Goal: Communication & Community: Participate in discussion

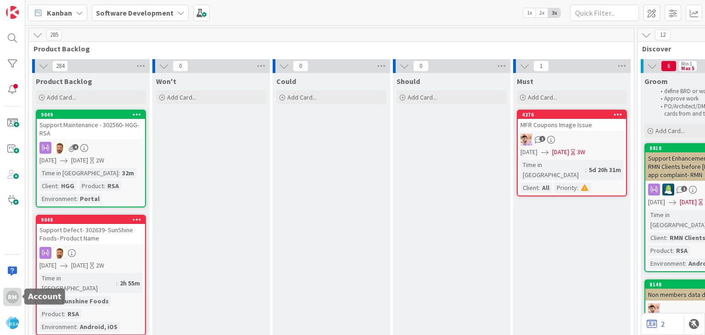
click at [13, 298] on div "RM" at bounding box center [12, 296] width 13 height 13
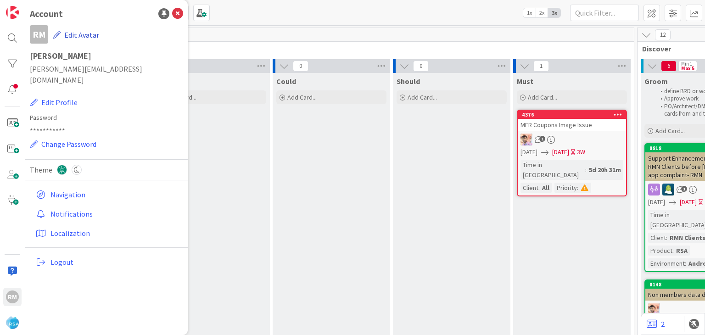
click at [60, 33] on icon "button" at bounding box center [56, 34] width 7 height 7
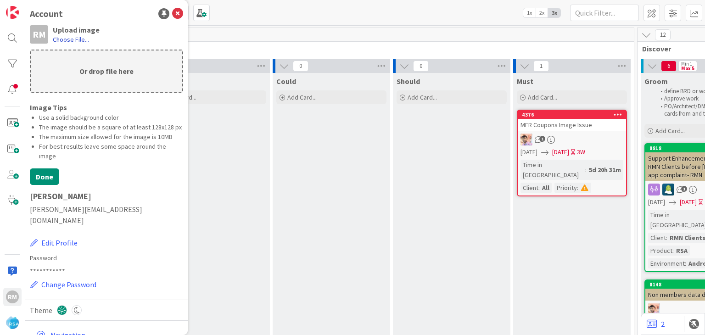
click at [77, 40] on label "Choose File..." at bounding box center [71, 39] width 36 height 9
click at [25, 0] on input "Choose File..." at bounding box center [25, 0] width 0 height 0
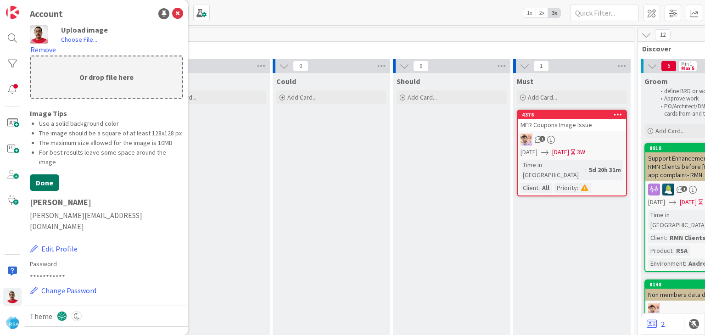
click at [42, 189] on button "Done" at bounding box center [44, 182] width 29 height 17
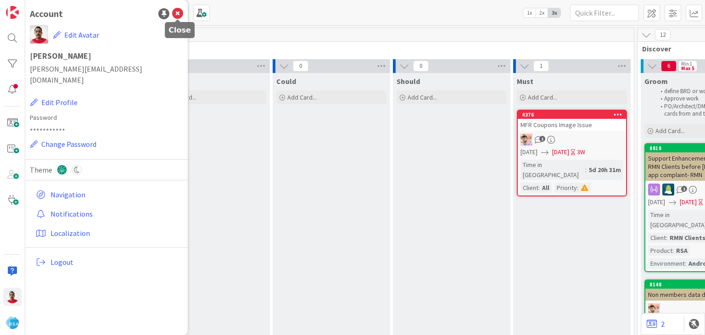
click at [174, 13] on icon at bounding box center [177, 13] width 11 height 11
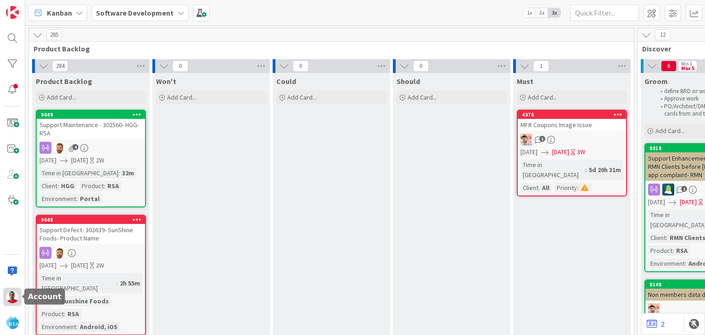
click at [8, 298] on img at bounding box center [12, 296] width 13 height 13
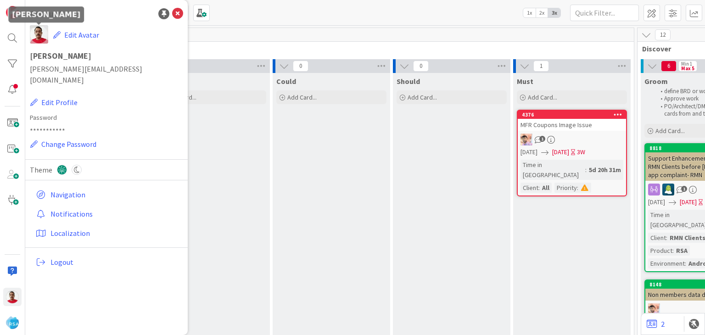
click at [39, 35] on img at bounding box center [39, 34] width 18 height 18
click at [56, 35] on icon "button" at bounding box center [56, 34] width 7 height 7
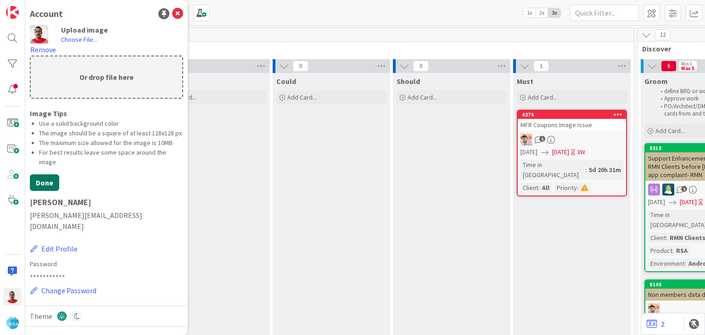
click at [52, 190] on button "Done" at bounding box center [44, 182] width 29 height 17
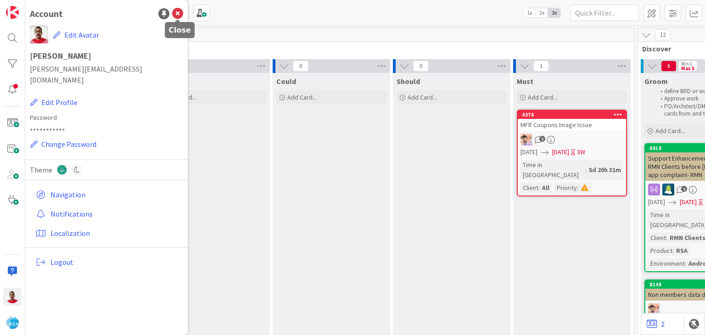
click at [178, 16] on icon at bounding box center [177, 13] width 11 height 11
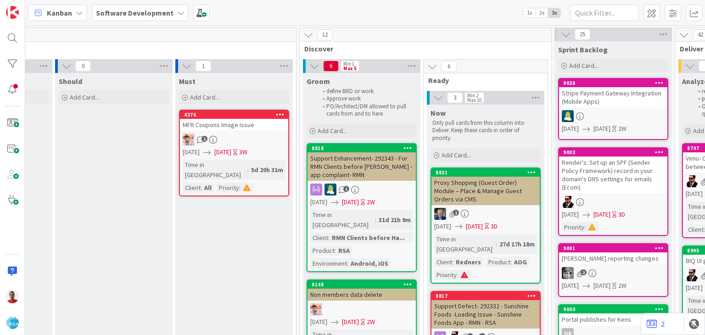
scroll to position [0, 418]
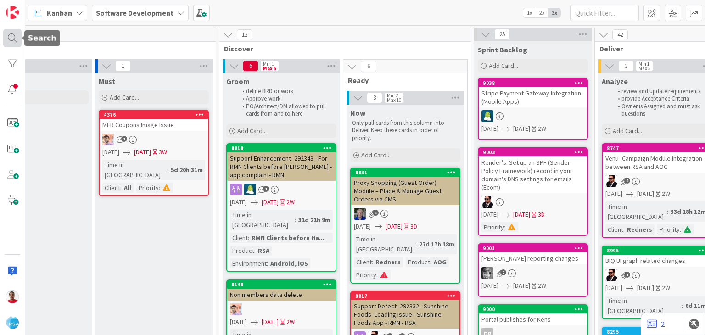
click at [11, 31] on div at bounding box center [12, 38] width 18 height 18
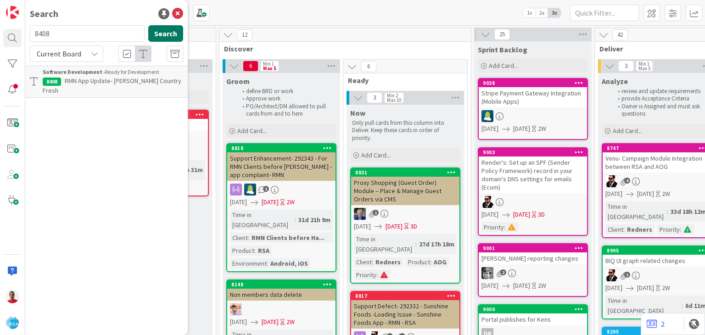
click at [175, 32] on button "Search" at bounding box center [165, 33] width 35 height 17
click at [92, 82] on span "RMN App Update- [PERSON_NAME] Country Fresh" at bounding box center [112, 86] width 139 height 18
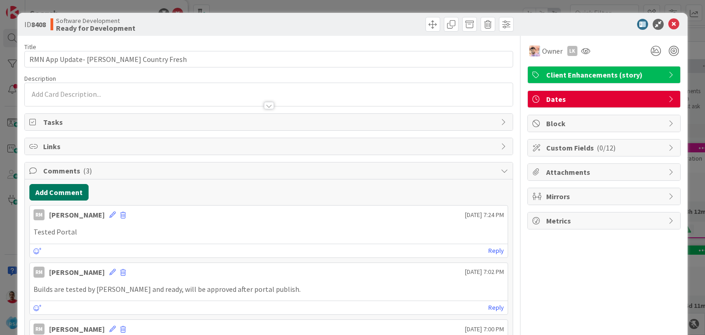
click at [71, 189] on button "Add Comment" at bounding box center [58, 192] width 59 height 17
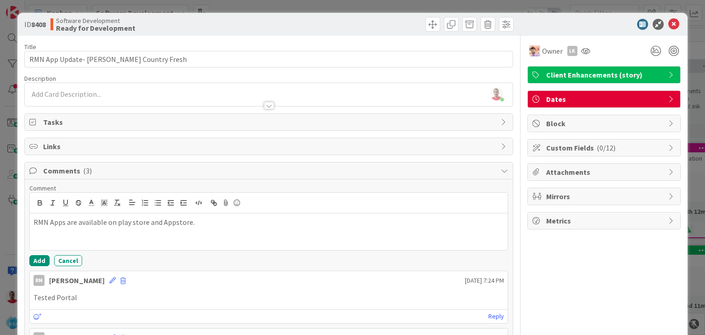
click at [130, 217] on p "RMN Apps are available on play store and Appstore." at bounding box center [268, 222] width 470 height 11
click at [34, 260] on button "Add" at bounding box center [39, 260] width 20 height 11
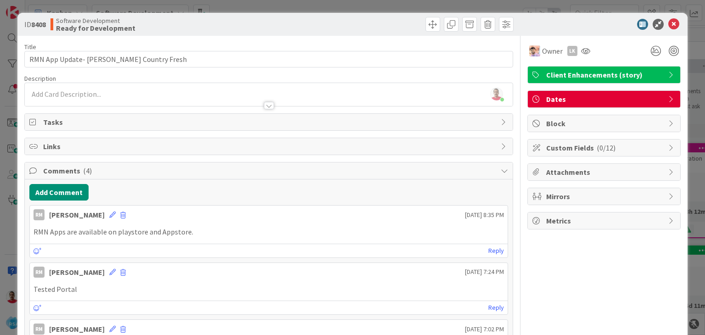
click at [613, 26] on div at bounding box center [599, 24] width 162 height 11
click at [581, 52] on icon at bounding box center [585, 50] width 9 height 7
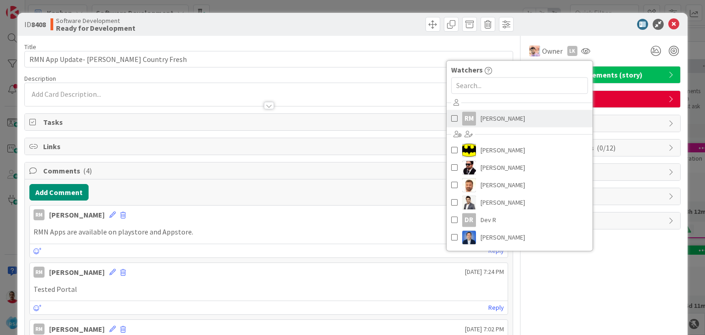
click at [451, 118] on span at bounding box center [454, 118] width 6 height 14
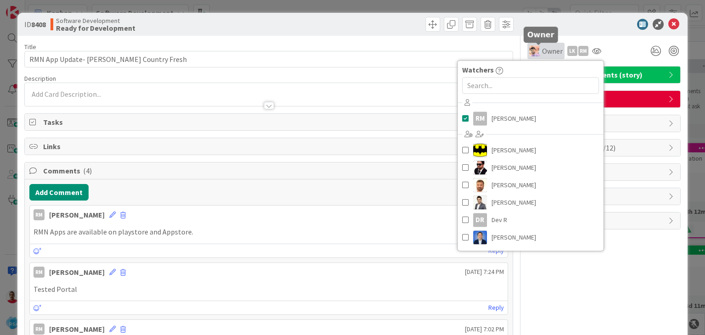
click at [544, 50] on span "Owner" at bounding box center [552, 50] width 21 height 11
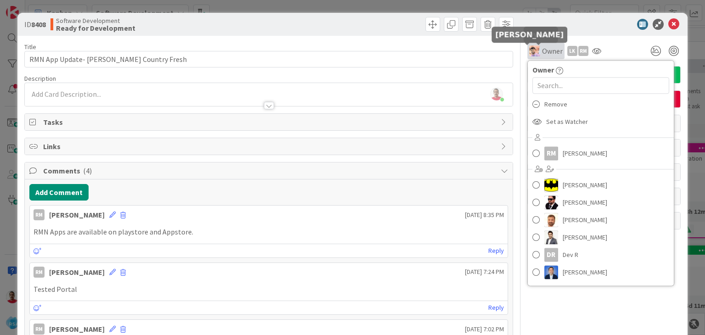
click at [529, 51] on img at bounding box center [534, 50] width 11 height 11
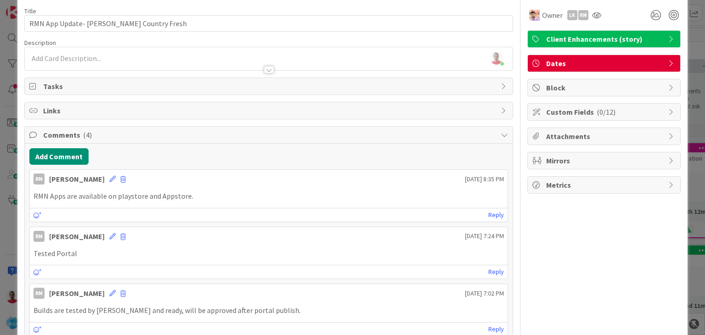
scroll to position [46, 0]
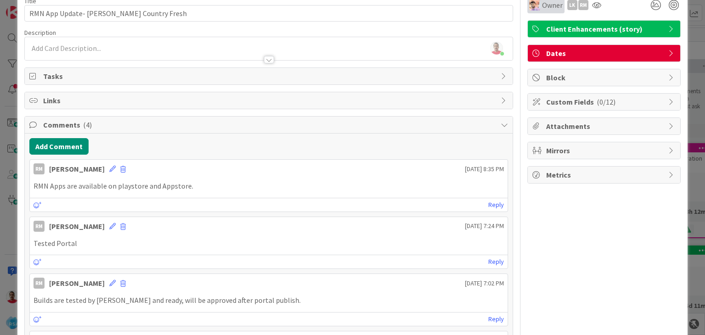
click at [542, 6] on span "Owner" at bounding box center [552, 5] width 21 height 11
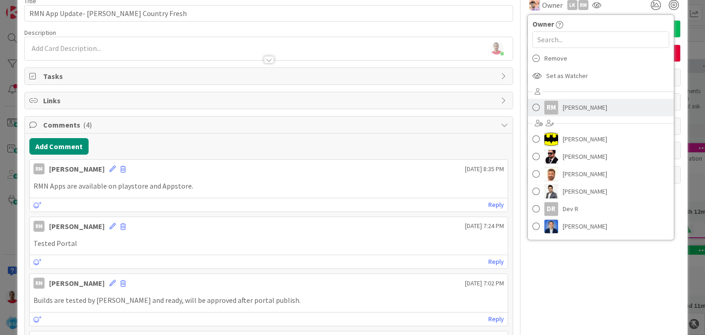
click at [532, 107] on span at bounding box center [535, 107] width 7 height 14
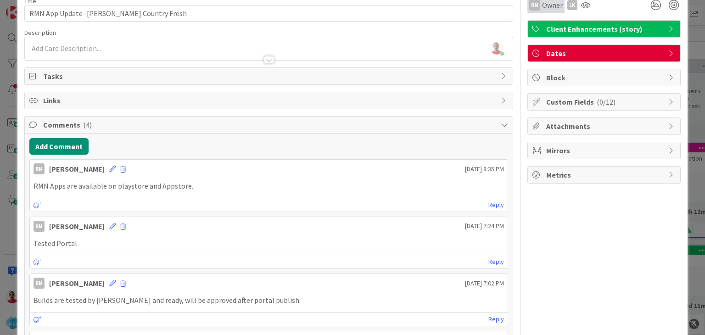
click at [542, 4] on span "Owner" at bounding box center [552, 5] width 21 height 11
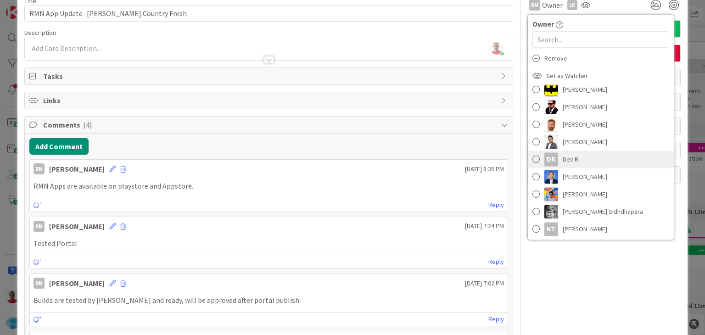
scroll to position [0, 0]
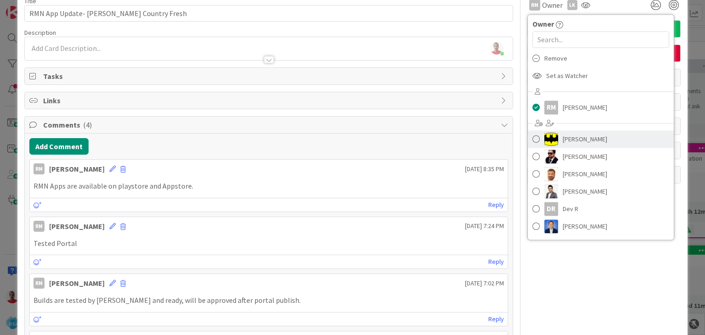
click at [532, 142] on span at bounding box center [535, 139] width 7 height 14
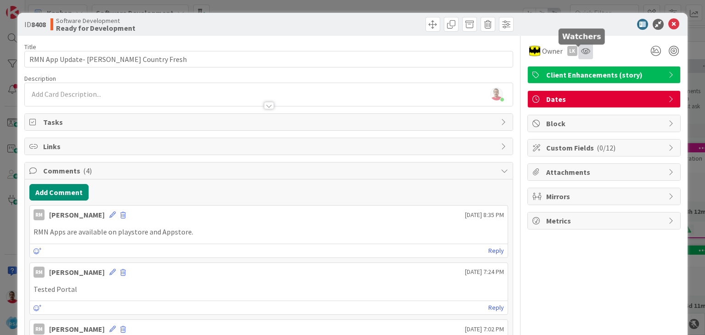
click at [581, 50] on icon at bounding box center [585, 50] width 9 height 7
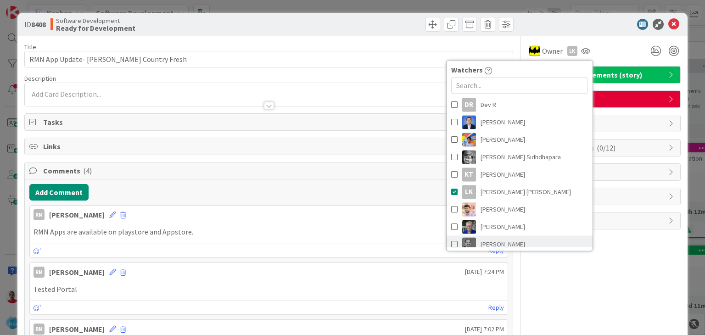
scroll to position [46, 0]
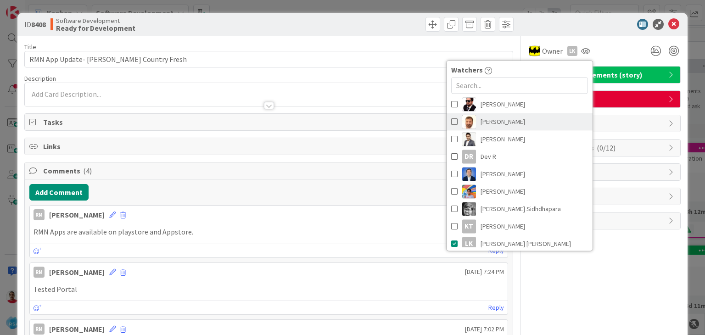
click at [451, 120] on span at bounding box center [454, 122] width 6 height 14
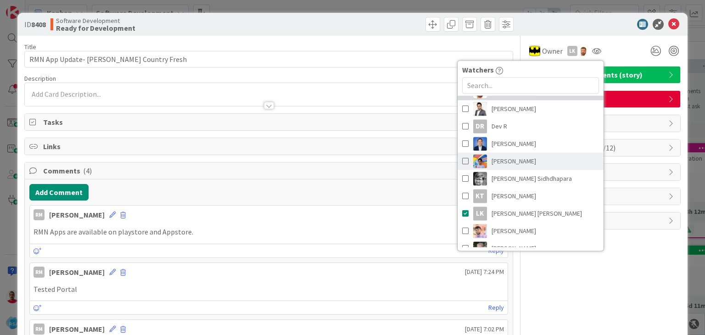
scroll to position [92, 0]
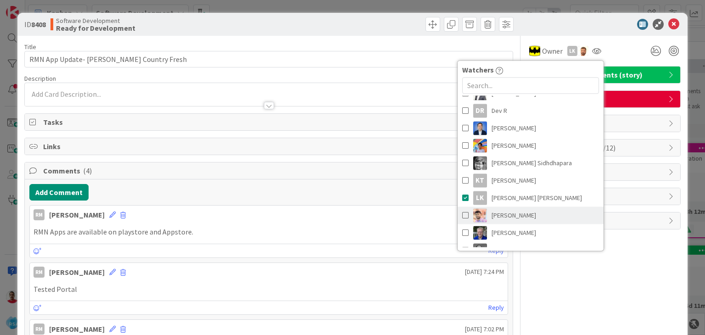
click at [462, 216] on span at bounding box center [465, 215] width 6 height 14
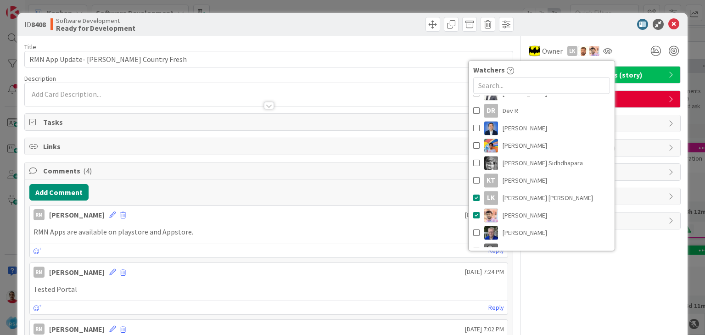
click at [622, 53] on div "Owner Owner Remove Set as Watcher RM [PERSON_NAME] [PERSON_NAME] [PERSON_NAME] …" at bounding box center [603, 51] width 153 height 17
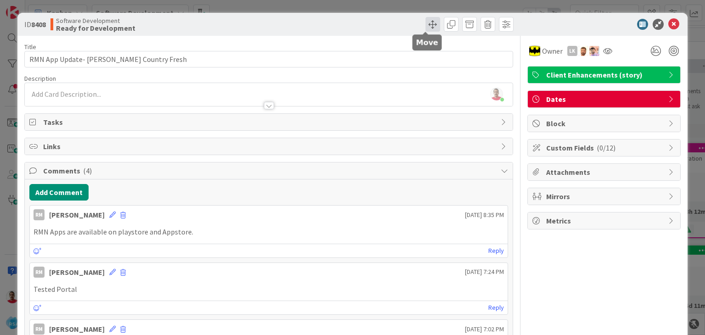
click at [425, 28] on span at bounding box center [432, 24] width 15 height 15
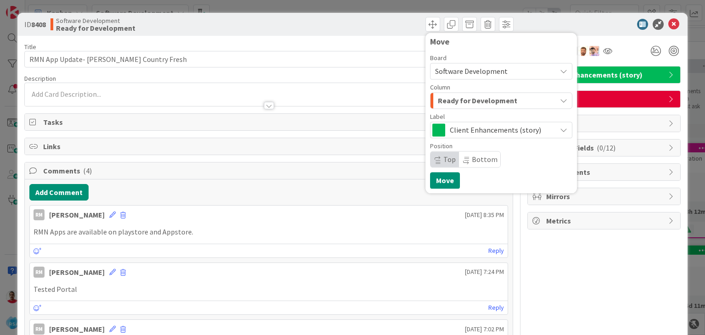
click at [468, 106] on span "Ready for Development" at bounding box center [477, 100] width 79 height 12
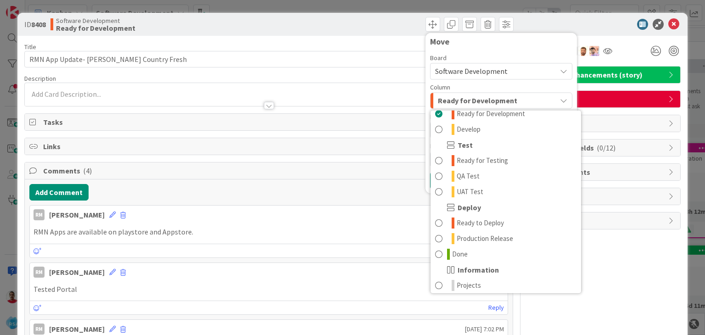
scroll to position [261, 0]
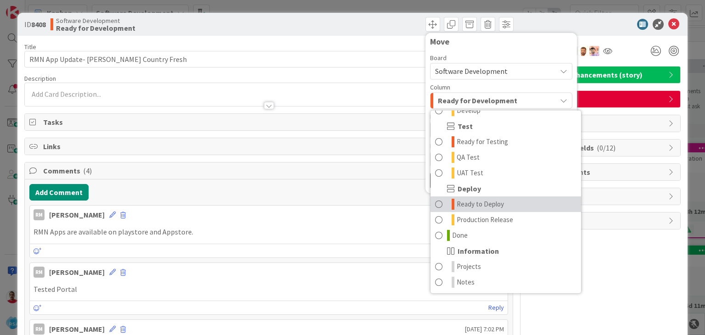
click at [435, 203] on span at bounding box center [438, 204] width 7 height 11
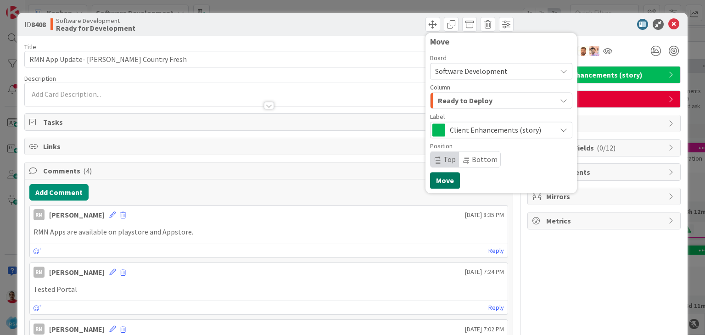
click at [443, 182] on button "Move" at bounding box center [445, 180] width 30 height 17
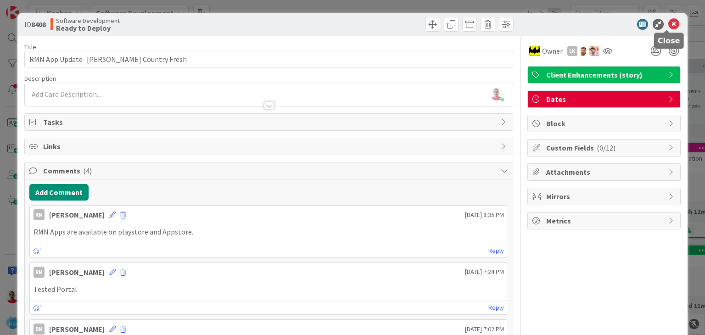
click at [668, 25] on icon at bounding box center [673, 24] width 11 height 11
